Goal: Book appointment/travel/reservation

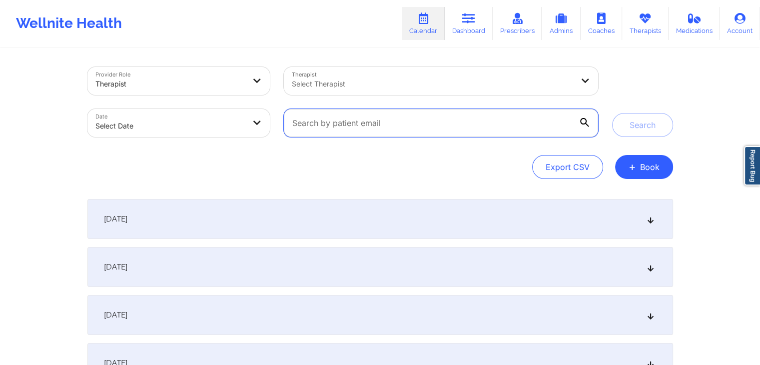
click at [360, 126] on input "text" at bounding box center [441, 123] width 314 height 28
click at [292, 159] on div "Export CSV + Book" at bounding box center [380, 167] width 586 height 24
click at [340, 161] on div "Export CSV + Book" at bounding box center [380, 167] width 586 height 24
click at [322, 36] on div "Wellnite Health Calendar Dashboard Prescribers Admins Coaches Therapists Medica…" at bounding box center [380, 23] width 760 height 40
click at [290, 156] on div "Export CSV + Book" at bounding box center [380, 167] width 586 height 24
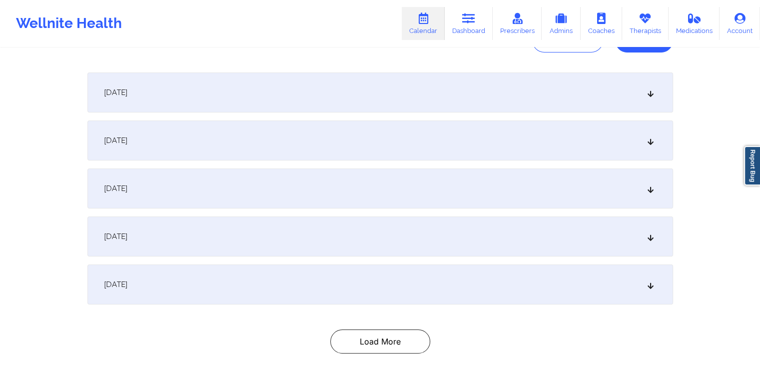
scroll to position [181, 0]
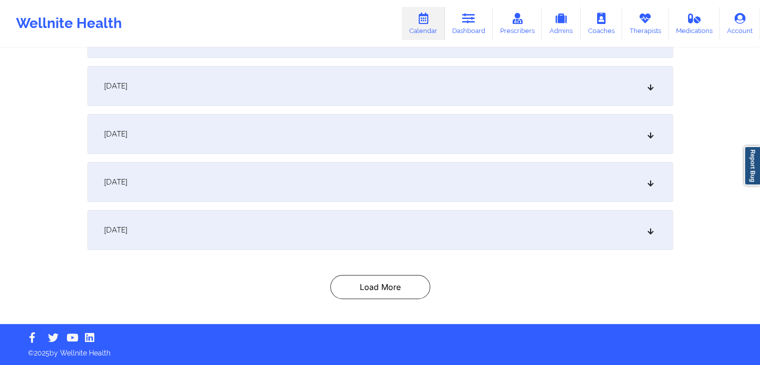
click at [364, 263] on div "[DATE] 7:00pm 7:45pm [DATE] Chamath Fer724 Video-Call with Therapist chamathtes…" at bounding box center [380, 158] width 586 height 281
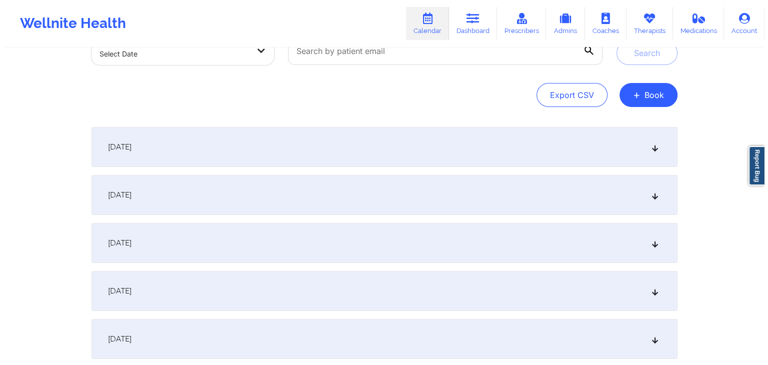
scroll to position [0, 0]
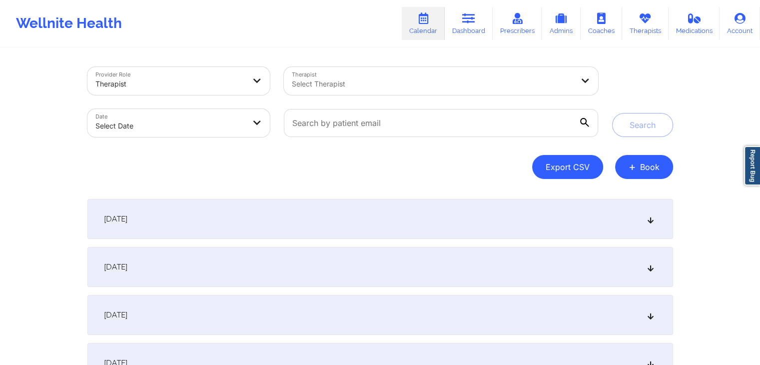
click at [553, 170] on button "Export CSV" at bounding box center [567, 167] width 71 height 24
select select "2025-7"
select select "2025-8"
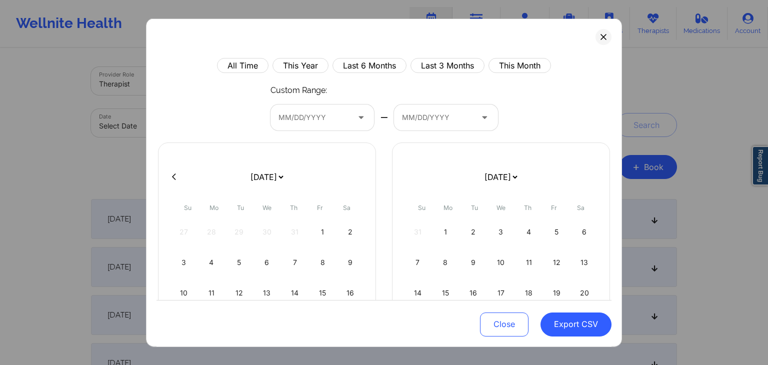
click at [510, 129] on div "All Time This Year Last 6 Months Last 3 Months This Month Custom Range: MM/DD/Y…" at bounding box center [383, 267] width 455 height 419
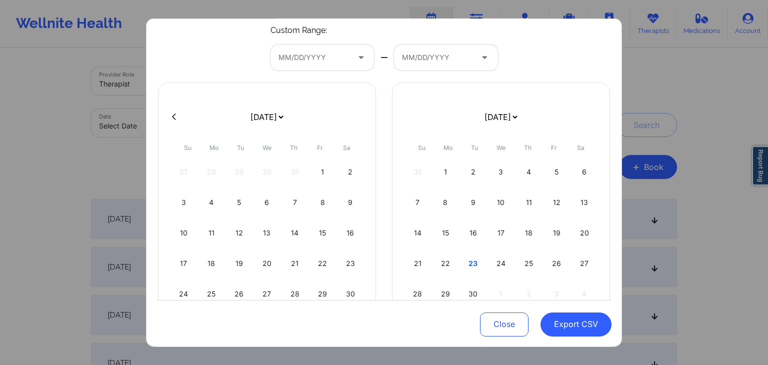
scroll to position [58, 0]
click at [320, 171] on div "1" at bounding box center [322, 173] width 25 height 28
select select "2025-7"
select select "2025-8"
select select "2025-7"
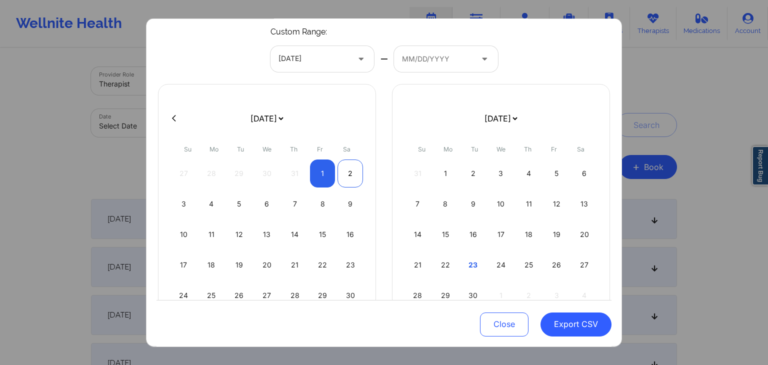
select select "2025-8"
select select "2025-7"
select select "2025-8"
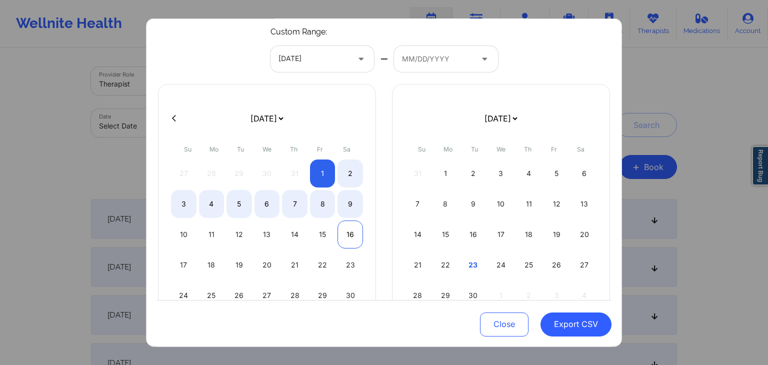
select select "2025-7"
select select "2025-8"
click at [343, 234] on div "16" at bounding box center [349, 234] width 25 height 28
select select "2025-7"
select select "2025-8"
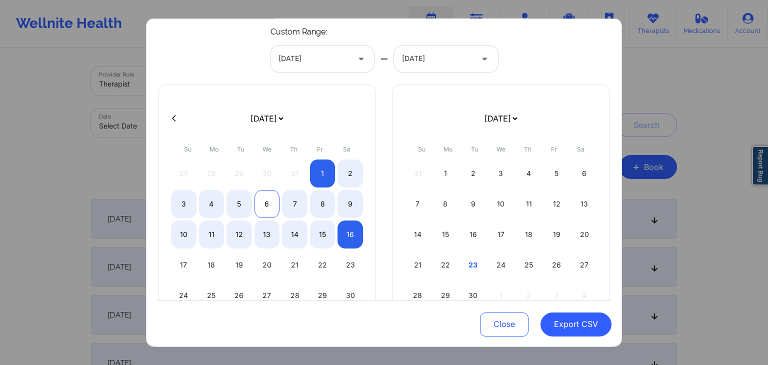
click at [262, 209] on div "6" at bounding box center [266, 204] width 25 height 28
select select "2025-7"
select select "2025-8"
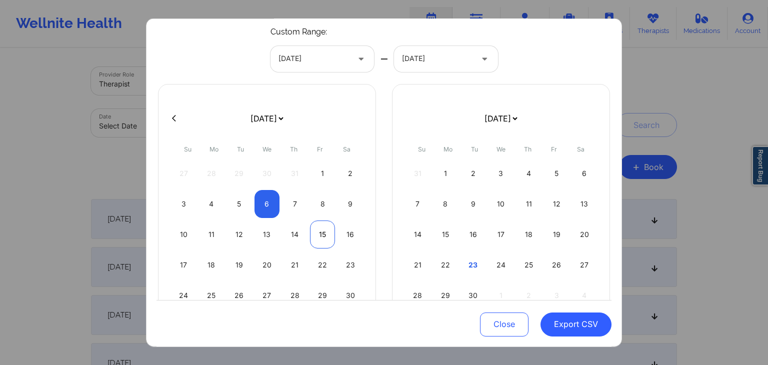
select select "2025-7"
select select "2025-8"
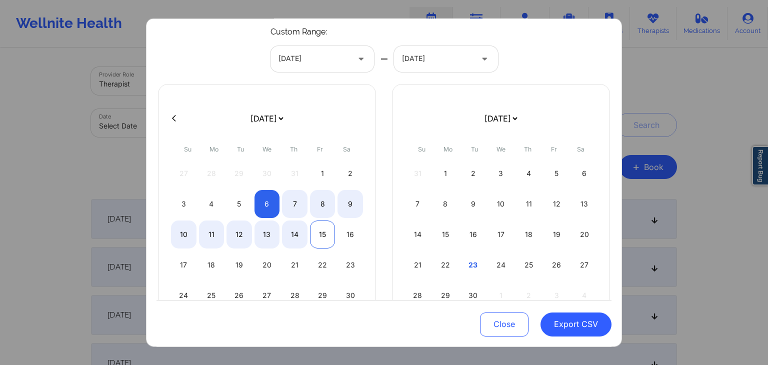
click at [310, 234] on div "15" at bounding box center [322, 234] width 25 height 28
select select "2025-7"
select select "2025-8"
click at [472, 259] on div "23" at bounding box center [472, 265] width 25 height 28
select select "2025-7"
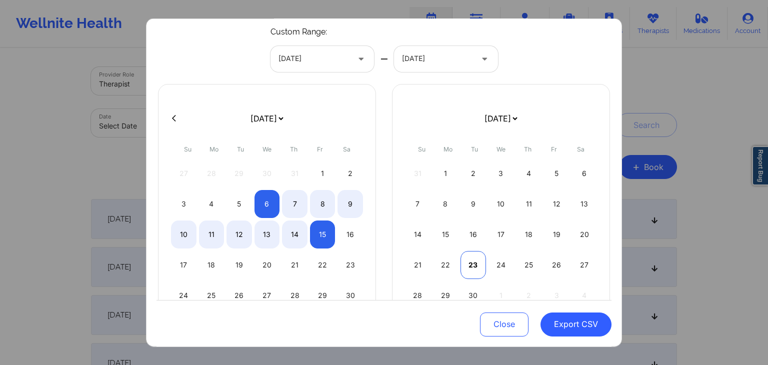
select select "2025-8"
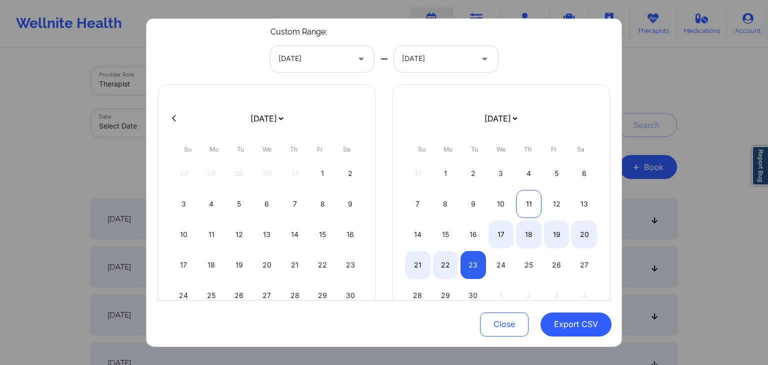
select select "2025-7"
select select "2025-8"
click at [516, 210] on div "11" at bounding box center [528, 204] width 25 height 28
select select "2025-7"
select select "2025-8"
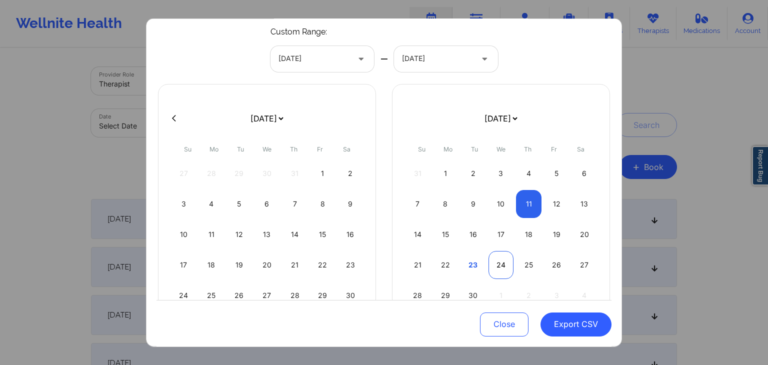
select select "2025-7"
select select "2025-8"
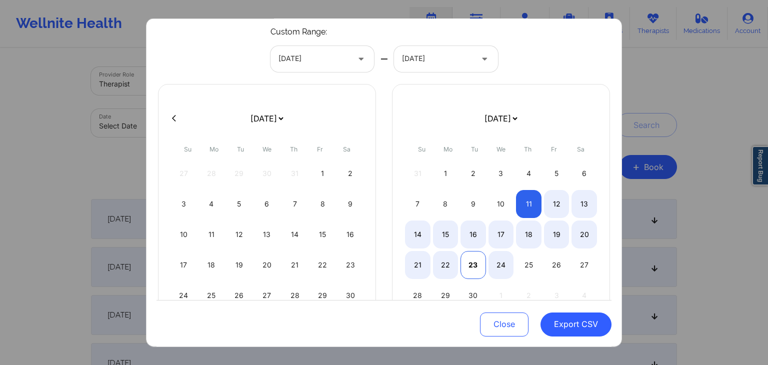
select select "2025-7"
select select "2025-8"
click at [477, 260] on div "23" at bounding box center [472, 265] width 25 height 28
select select "2025-7"
select select "2025-8"
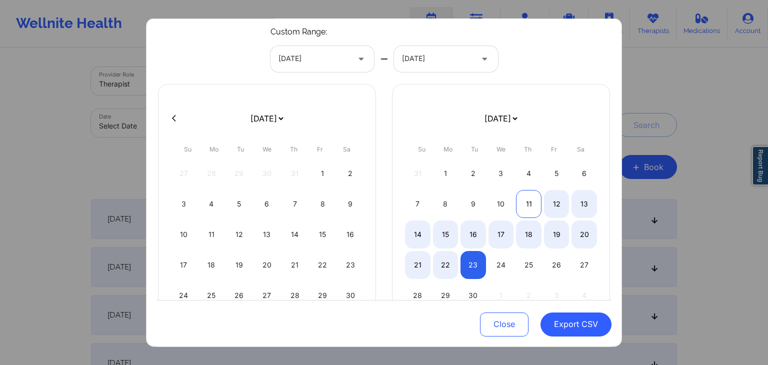
click at [528, 197] on div "11" at bounding box center [528, 204] width 25 height 28
select select "2025-7"
select select "2025-8"
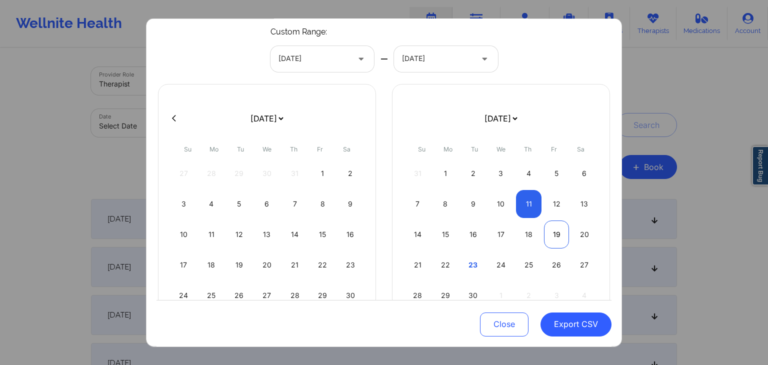
select select "2025-7"
select select "2025-8"
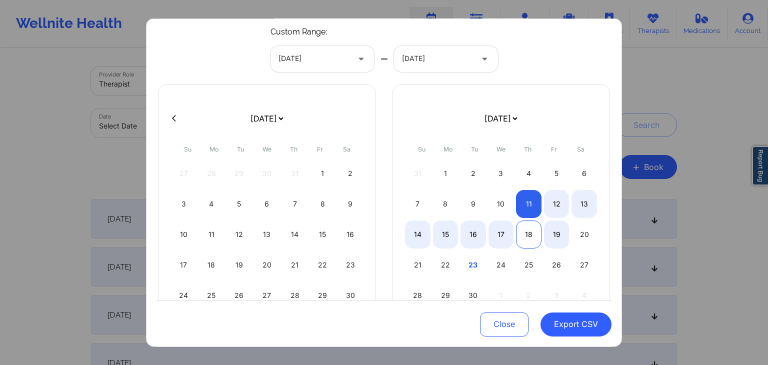
select select "2025-7"
select select "2025-8"
select select "2025-7"
select select "2025-8"
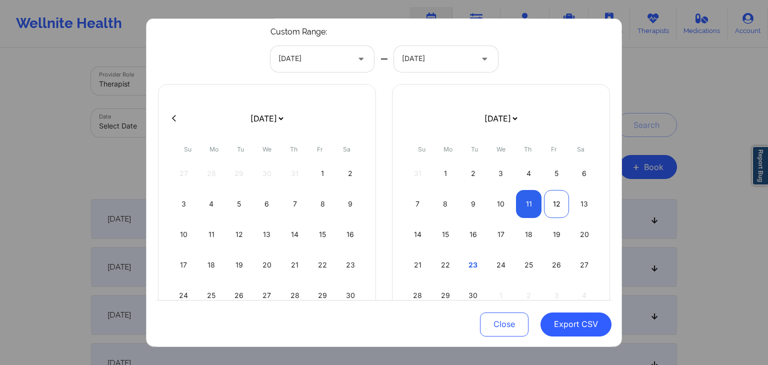
click at [551, 206] on div "12" at bounding box center [556, 204] width 25 height 28
select select "2025-7"
select select "2025-8"
click at [504, 204] on div "10" at bounding box center [500, 204] width 25 height 28
select select "2025-7"
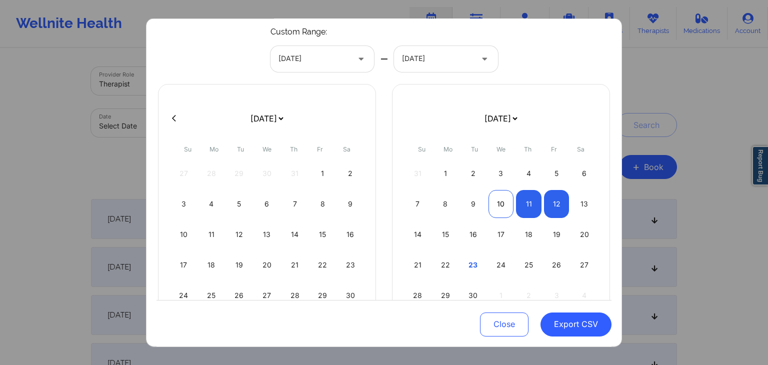
select select "2025-8"
click at [504, 204] on div "10" at bounding box center [500, 204] width 25 height 28
select select "2025-7"
select select "2025-8"
click at [549, 96] on div "[DATE] [DATE] [DATE] [DATE] [DATE] [DATE] [DATE] [DATE] [DATE] [DATE] [DATE] [D…" at bounding box center [501, 222] width 218 height 276
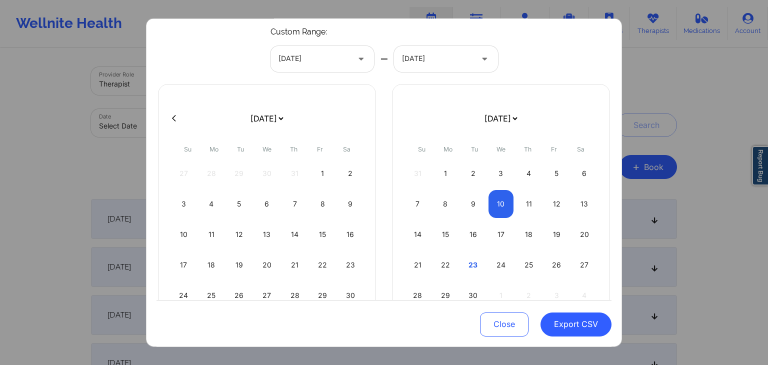
scroll to position [0, 0]
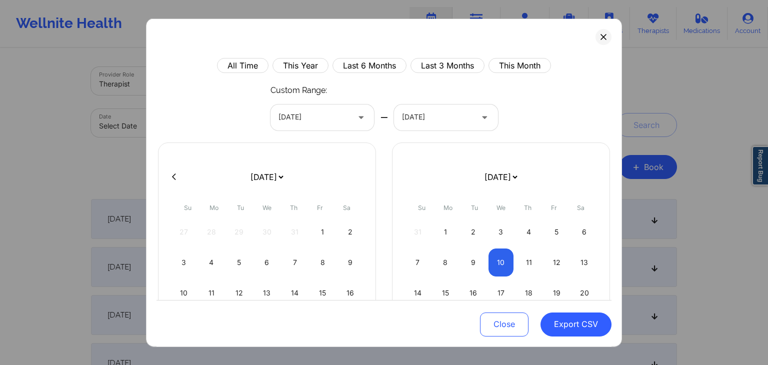
click at [326, 90] on div "Custom Range: [DATE] — [DATE]" at bounding box center [383, 107] width 227 height 45
click at [345, 114] on div at bounding box center [313, 117] width 71 height 12
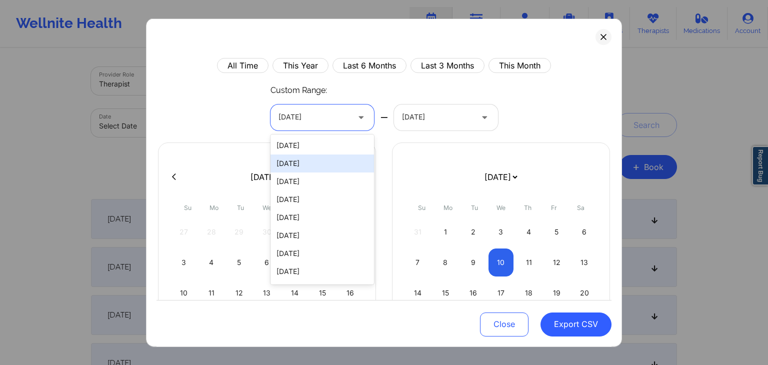
click at [319, 161] on div "[DATE]" at bounding box center [322, 163] width 104 height 18
select select "2025-7"
select select "2025-8"
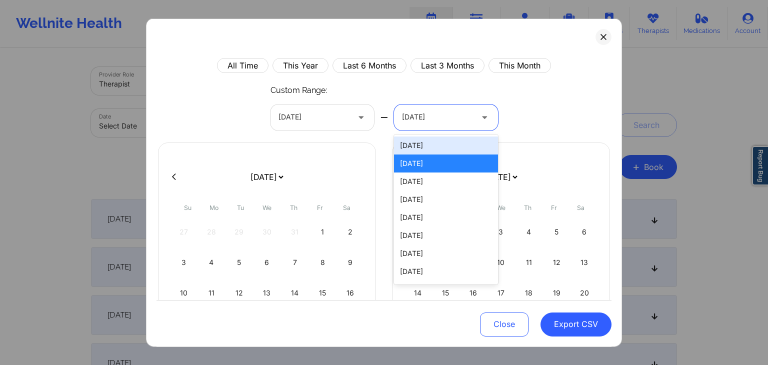
click at [415, 114] on div at bounding box center [437, 117] width 71 height 12
click at [490, 113] on div at bounding box center [486, 117] width 24 height 26
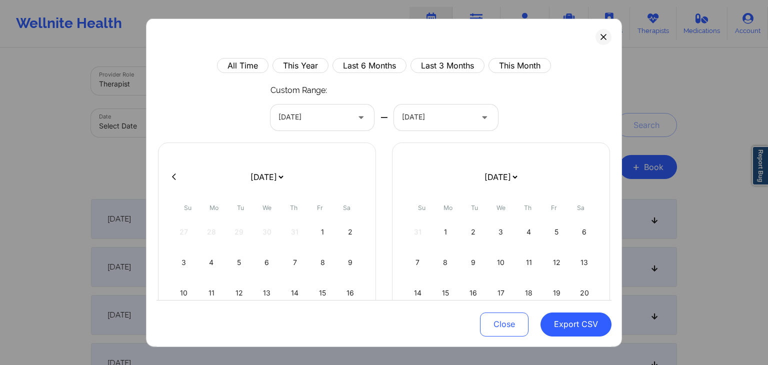
click at [530, 105] on div "All Time This Year Last 6 Months Last 3 Months This Month Custom Range: [DATE] …" at bounding box center [383, 267] width 455 height 419
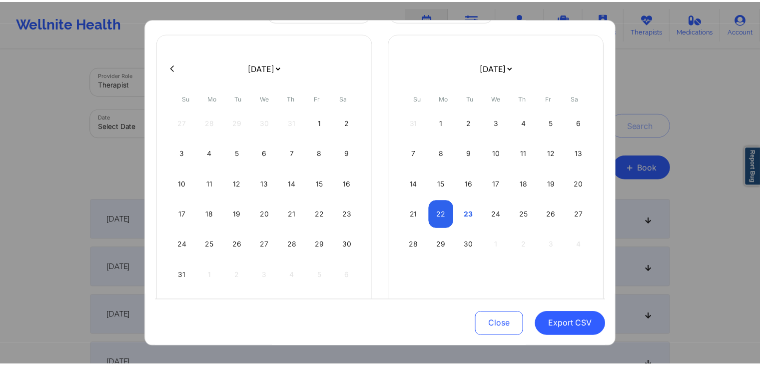
scroll to position [117, 0]
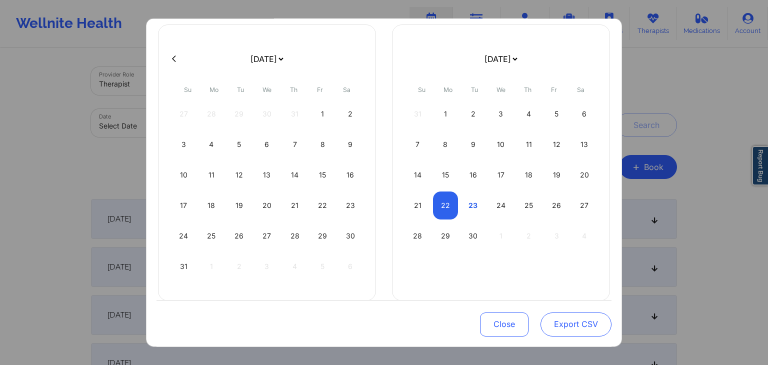
click at [551, 327] on button "Export CSV" at bounding box center [575, 324] width 71 height 24
select select "2025-7"
select select "2025-8"
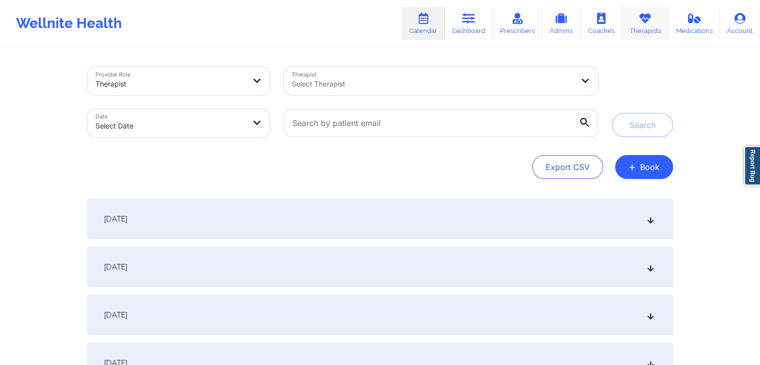
click at [668, 11] on link "Therapists" at bounding box center [645, 23] width 46 height 33
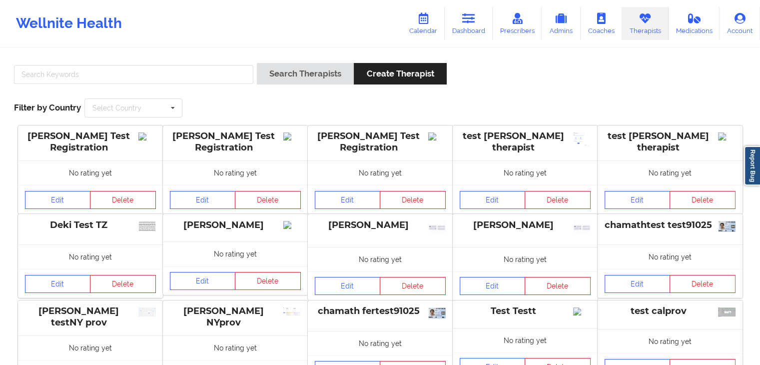
click at [535, 76] on div "Search Therapists Create Therapist" at bounding box center [379, 77] width 739 height 28
click at [424, 32] on link "Calendar" at bounding box center [423, 23] width 43 height 33
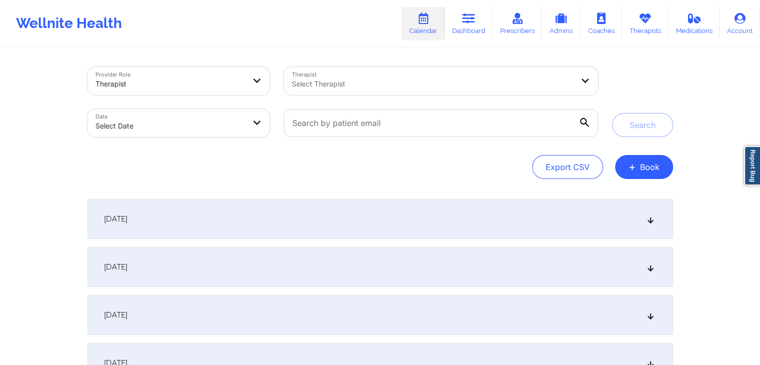
click at [353, 22] on div "Wellnite Health Calendar Dashboard Prescribers Admins Coaches Therapists Medica…" at bounding box center [380, 23] width 760 height 40
click at [478, 164] on div "Export CSV + Book" at bounding box center [380, 167] width 586 height 24
click at [646, 168] on button "+ Book" at bounding box center [644, 167] width 58 height 24
click at [629, 203] on button "Therapy Session" at bounding box center [627, 198] width 76 height 16
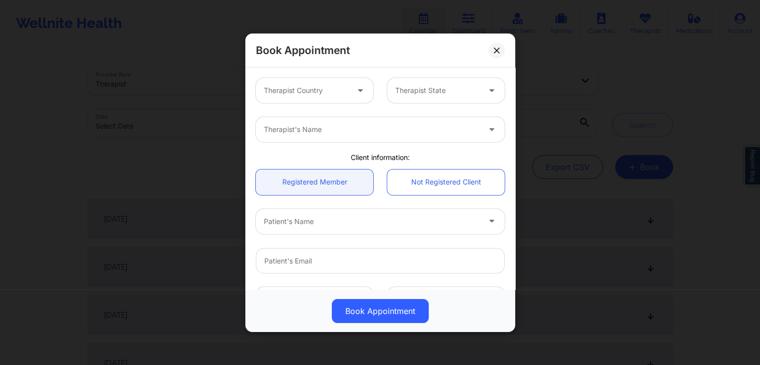
click at [378, 156] on div "Client information:" at bounding box center [380, 157] width 263 height 10
click at [496, 46] on button at bounding box center [497, 50] width 16 height 16
